Goal: Information Seeking & Learning: Compare options

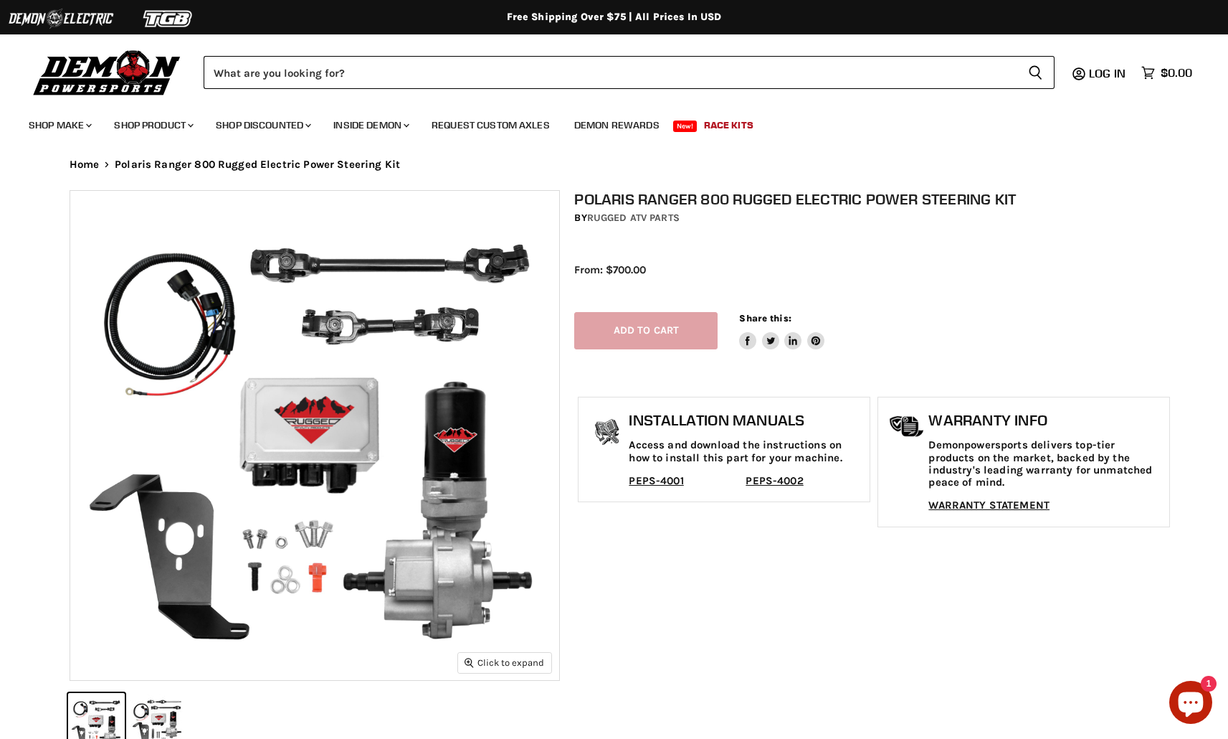
select select "******"
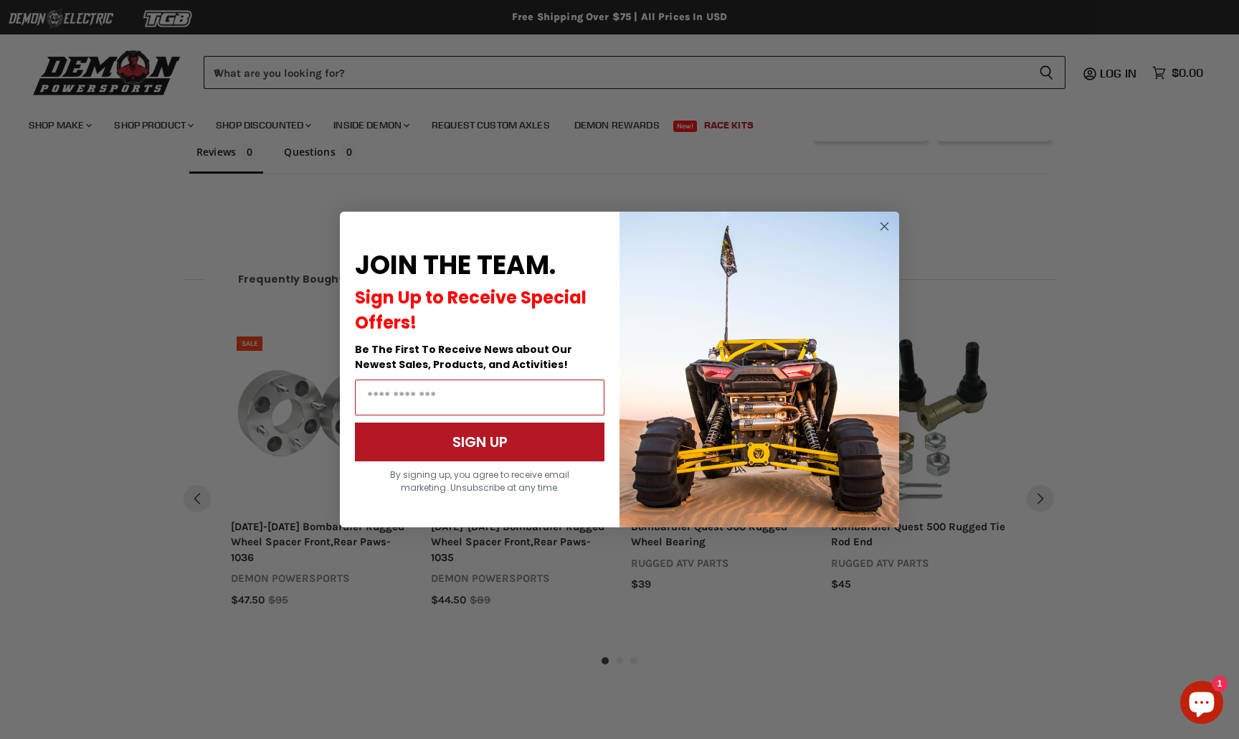
scroll to position [1253, 0]
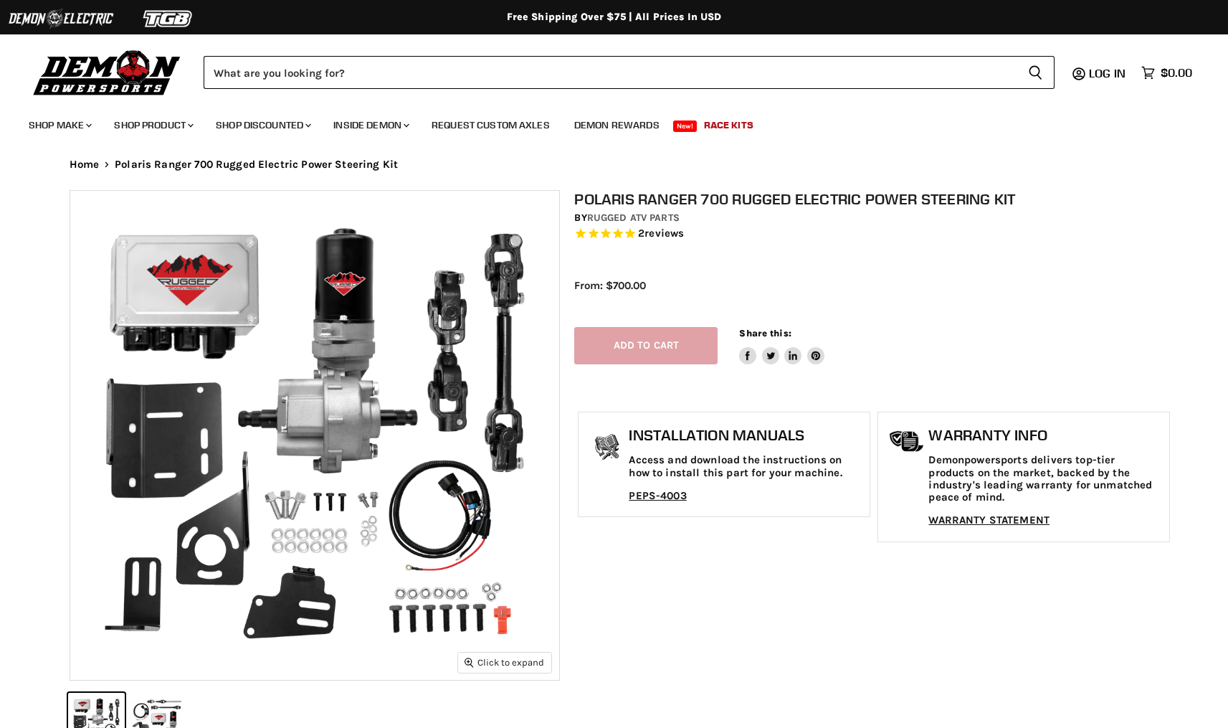
select select "******"
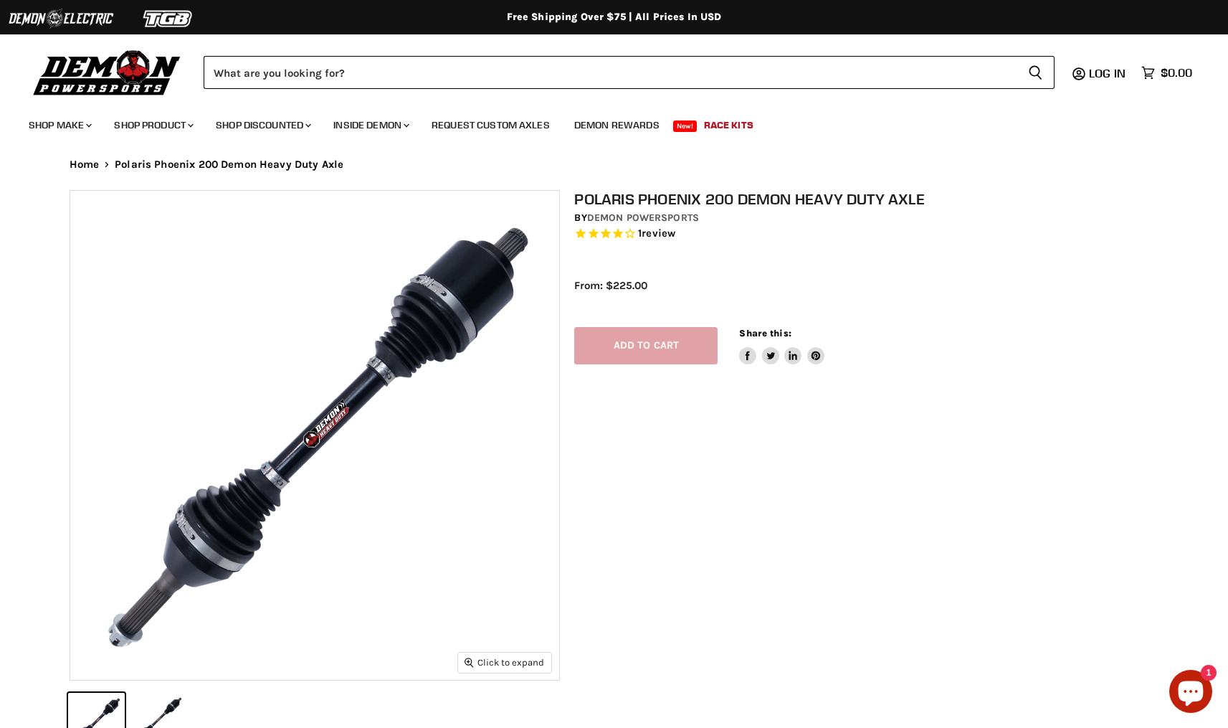
select select "******"
